Goal: Information Seeking & Learning: Learn about a topic

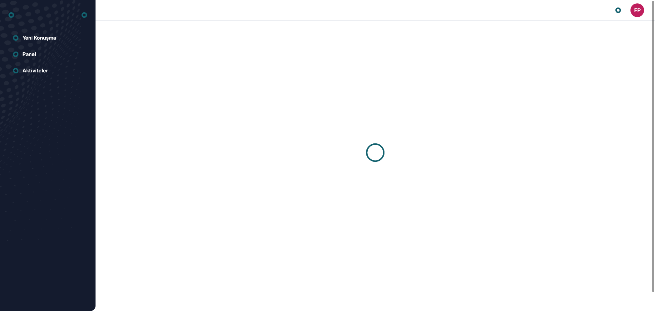
scroll to position [0, 0]
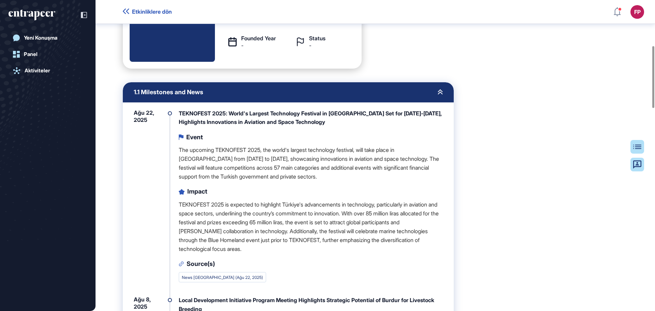
scroll to position [345, 0]
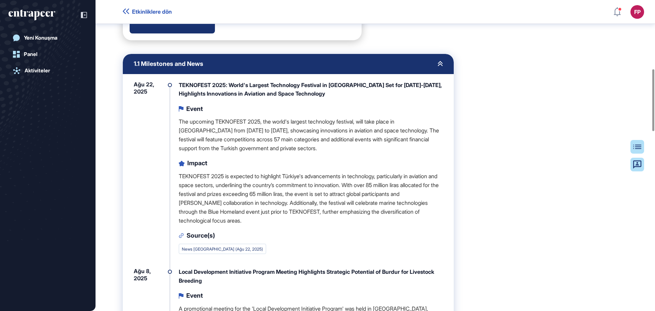
click at [303, 178] on p "TEKNOFEST 2025 is expected to highlight Türkiye's advancements in technology, p…" at bounding box center [311, 198] width 264 height 53
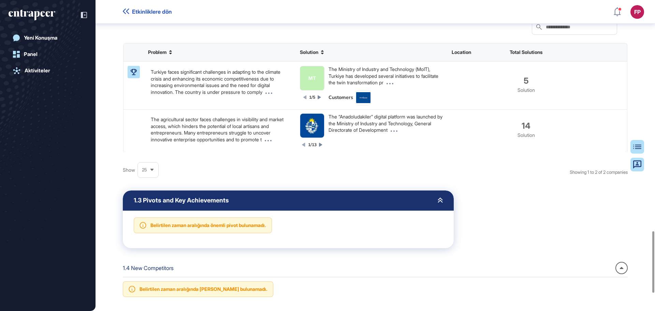
scroll to position [1164, 0]
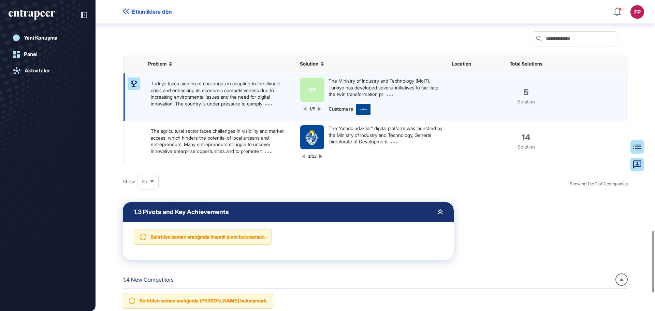
click at [200, 107] on p "Turkiye faces significant challenges in adapting to the climate crisis and enha…" at bounding box center [220, 93] width 138 height 27
click at [239, 107] on p "Turkiye faces significant challenges in adapting to the climate crisis and enha…" at bounding box center [220, 93] width 138 height 27
click at [166, 104] on p "Turkiye faces significant challenges in adapting to the climate crisis and enha…" at bounding box center [220, 93] width 138 height 27
click at [311, 93] on div "MT" at bounding box center [313, 89] width 8 height 7
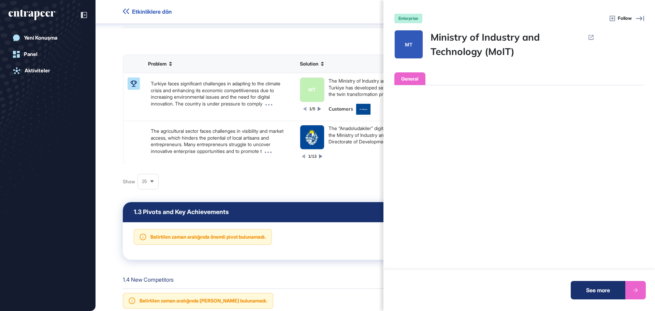
click at [641, 19] on icon at bounding box center [640, 18] width 8 height 8
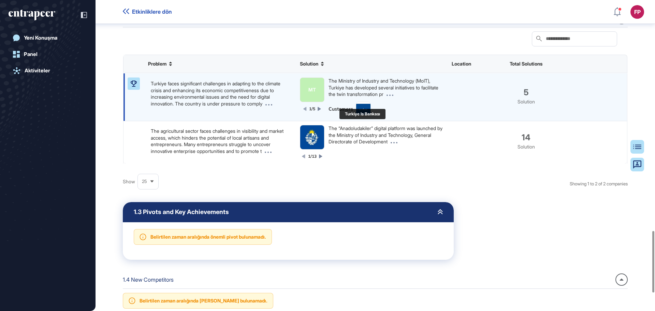
click at [364, 114] on img at bounding box center [363, 109] width 14 height 11
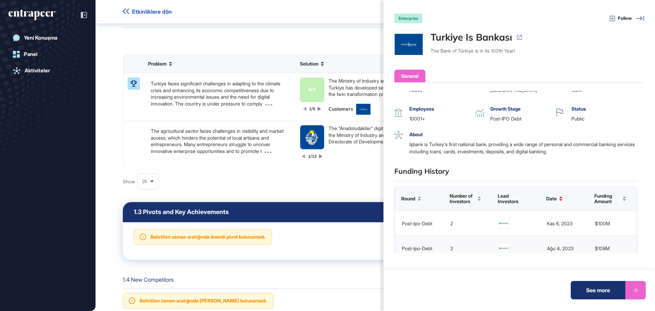
scroll to position [0, 0]
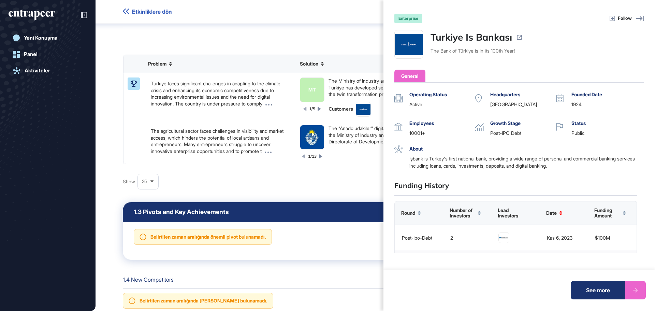
click at [639, 19] on icon at bounding box center [640, 18] width 8 height 8
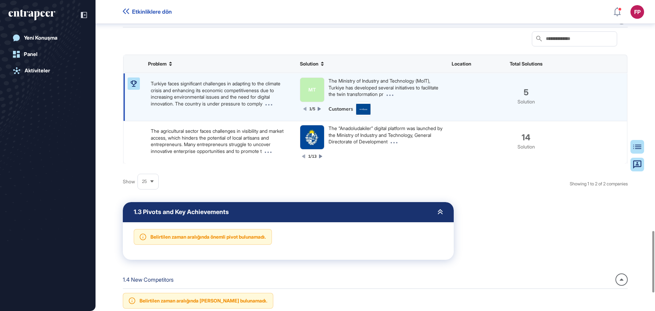
click at [319, 111] on icon at bounding box center [319, 109] width 3 height 4
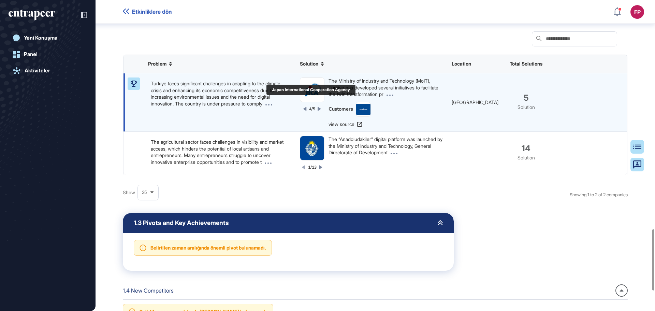
click at [316, 102] on img at bounding box center [312, 90] width 24 height 24
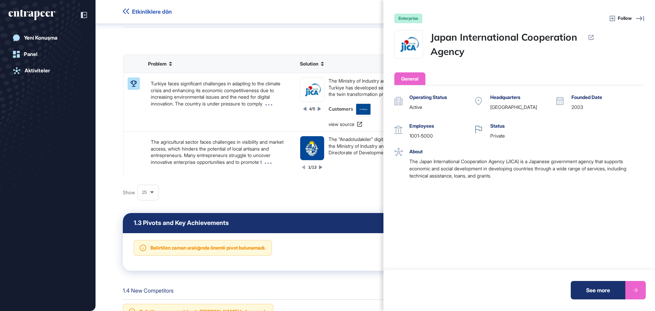
click at [643, 16] on icon at bounding box center [640, 18] width 8 height 8
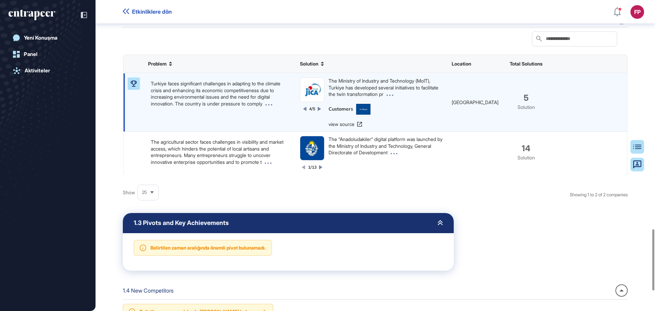
click at [321, 112] on div "4/5" at bounding box center [312, 94] width 25 height 34
click at [266, 105] on icon at bounding box center [269, 104] width 7 height 1
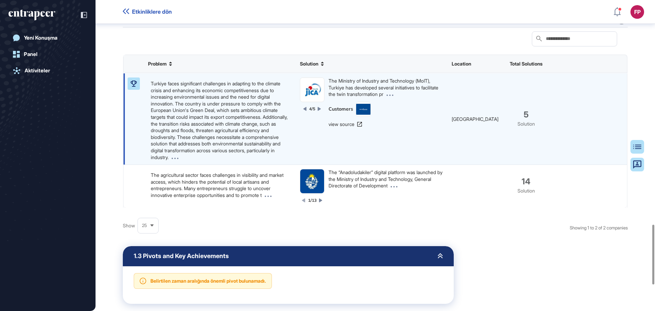
click at [178, 159] on icon at bounding box center [175, 157] width 7 height 1
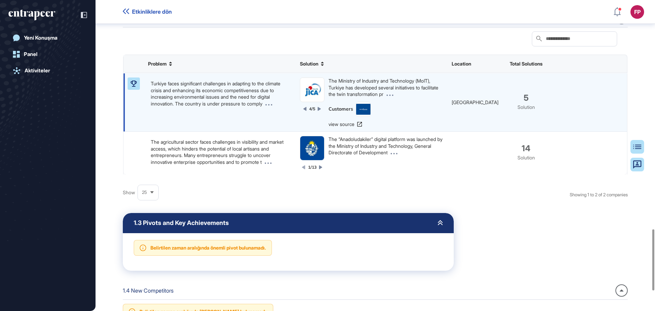
click at [262, 106] on span at bounding box center [267, 104] width 10 height 6
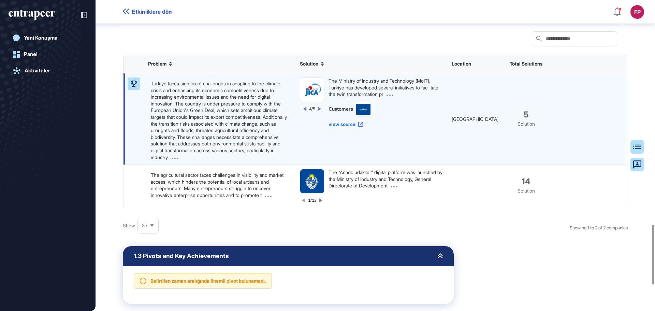
click at [340, 128] on link "view source" at bounding box center [346, 124] width 34 height 7
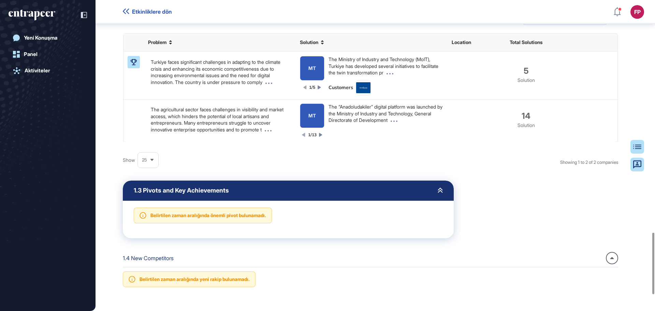
scroll to position [1177, 0]
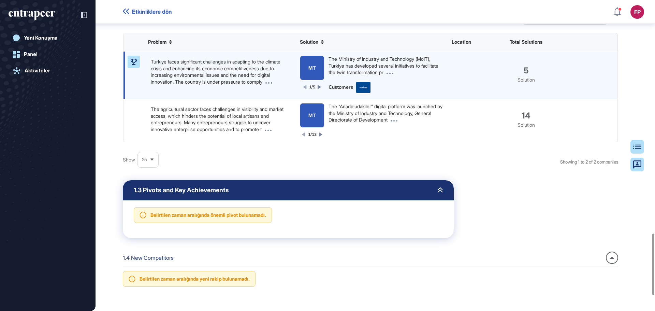
click at [262, 85] on span at bounding box center [267, 82] width 10 height 6
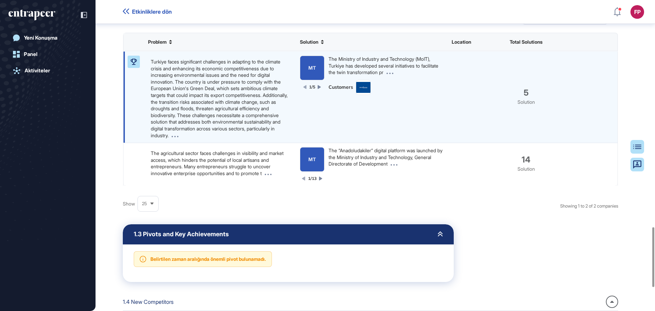
scroll to position [1211, 0]
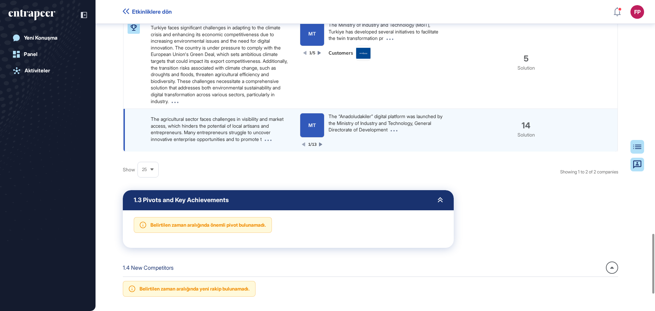
click at [272, 142] on span at bounding box center [267, 139] width 10 height 6
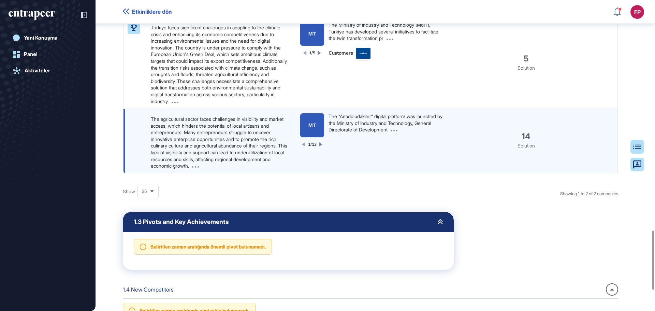
click at [322, 146] on icon at bounding box center [320, 144] width 3 height 4
click at [321, 146] on icon at bounding box center [320, 144] width 3 height 4
click at [311, 137] on img at bounding box center [312, 125] width 24 height 24
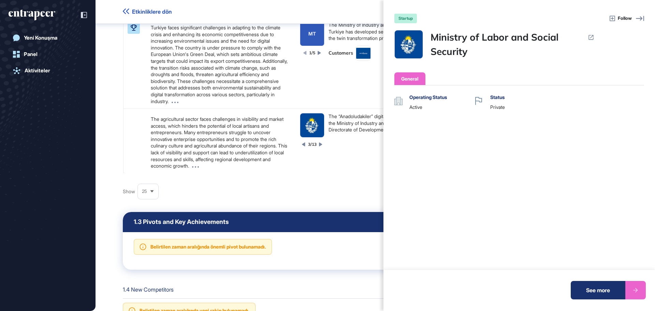
click at [641, 17] on icon at bounding box center [640, 18] width 8 height 5
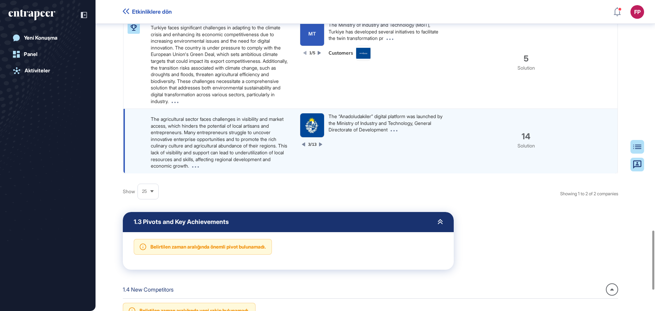
click at [318, 147] on div "3/13" at bounding box center [312, 145] width 20 height 6
click at [319, 146] on icon at bounding box center [320, 144] width 3 height 4
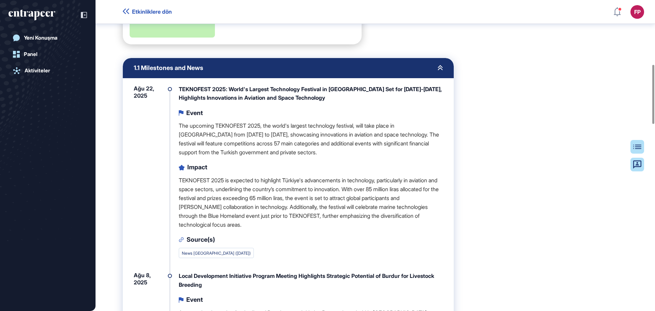
scroll to position [330, 0]
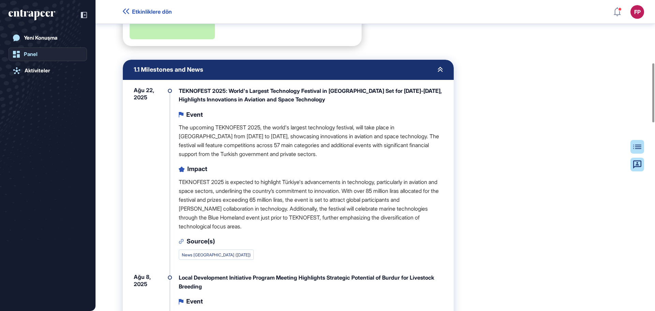
click at [37, 55] on div "Panel" at bounding box center [31, 54] width 14 height 6
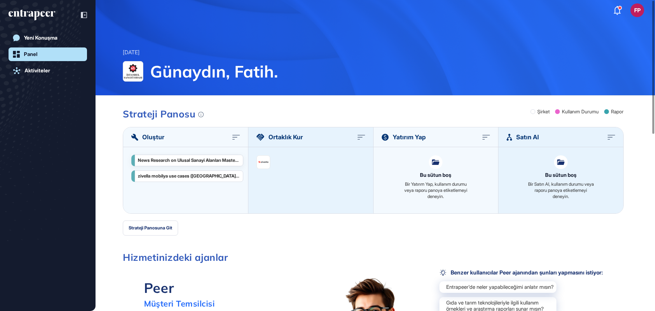
click at [211, 161] on div "News Research on Ulusal Sanayi Alanları Master Planı (2025)" at bounding box center [189, 160] width 102 height 5
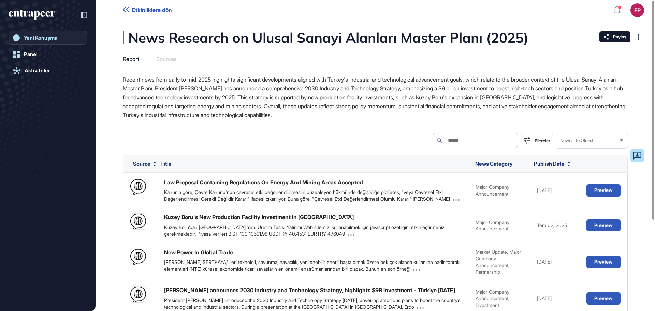
click at [52, 39] on div "Yeni Konuşma" at bounding box center [40, 38] width 33 height 6
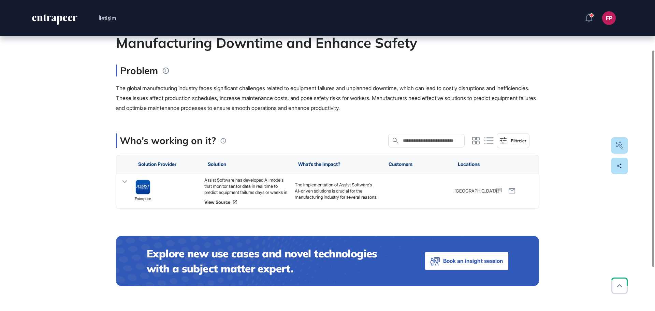
scroll to position [134, 0]
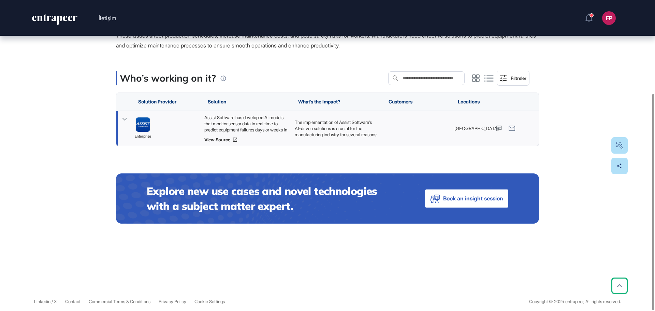
click at [223, 124] on div "Assist Software has developed AI models that monitor sensor data in real time t…" at bounding box center [246, 123] width 84 height 18
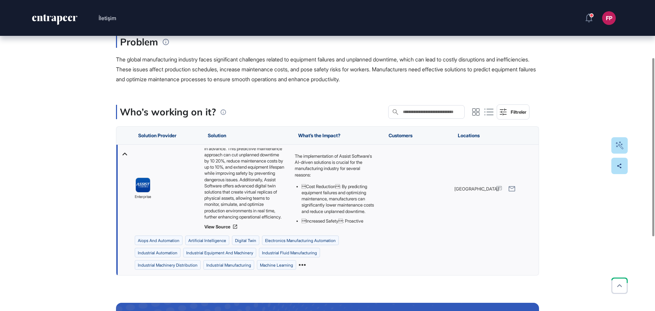
scroll to position [66, 0]
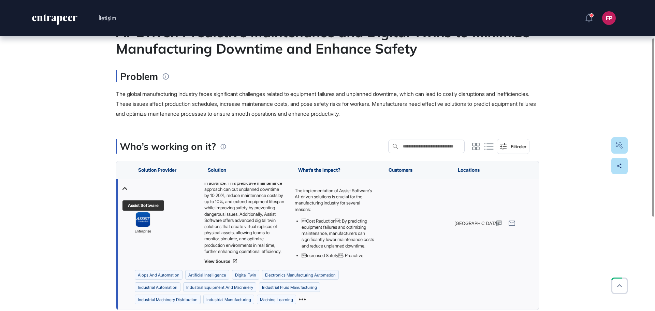
click at [144, 218] on img at bounding box center [143, 220] width 14 height 14
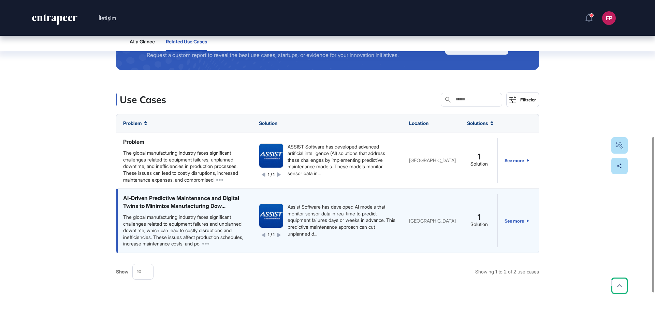
scroll to position [6, 0]
